Goal: Task Accomplishment & Management: Manage account settings

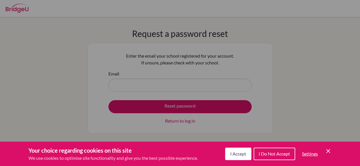
click at [183, 86] on div "Cookie Preferences" at bounding box center [180, 83] width 360 height 166
click at [167, 84] on div "Cookie Preferences" at bounding box center [180, 83] width 360 height 166
click at [162, 85] on div "Cookie Preferences" at bounding box center [180, 83] width 360 height 166
click at [146, 87] on div "Cookie Preferences" at bounding box center [180, 83] width 360 height 166
click at [242, 156] on span "I Accept" at bounding box center [238, 153] width 16 height 5
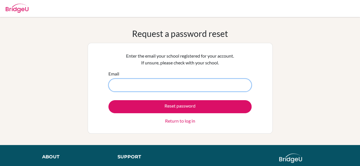
click at [127, 86] on input "Email" at bounding box center [179, 85] width 143 height 13
type input "[PERSON_NAME][EMAIL_ADDRESS][DOMAIN_NAME]"
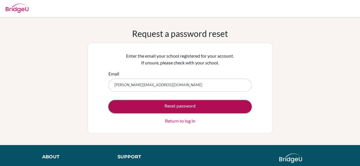
click at [173, 105] on button "Reset password" at bounding box center [179, 106] width 143 height 13
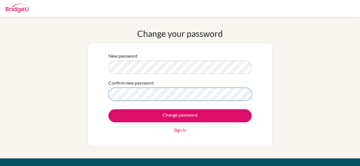
click at [108, 109] on input "Change password" at bounding box center [179, 115] width 143 height 13
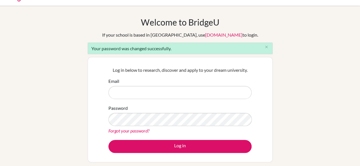
scroll to position [12, 0]
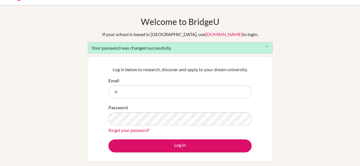
type input "[PERSON_NAME][EMAIL_ADDRESS][DOMAIN_NAME]"
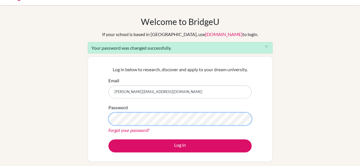
click at [108, 140] on button "Log in" at bounding box center [179, 146] width 143 height 13
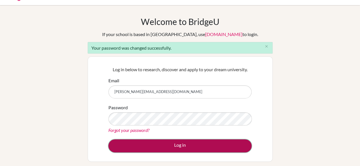
click at [170, 143] on button "Log in" at bounding box center [179, 146] width 143 height 13
